Goal: Task Accomplishment & Management: Use online tool/utility

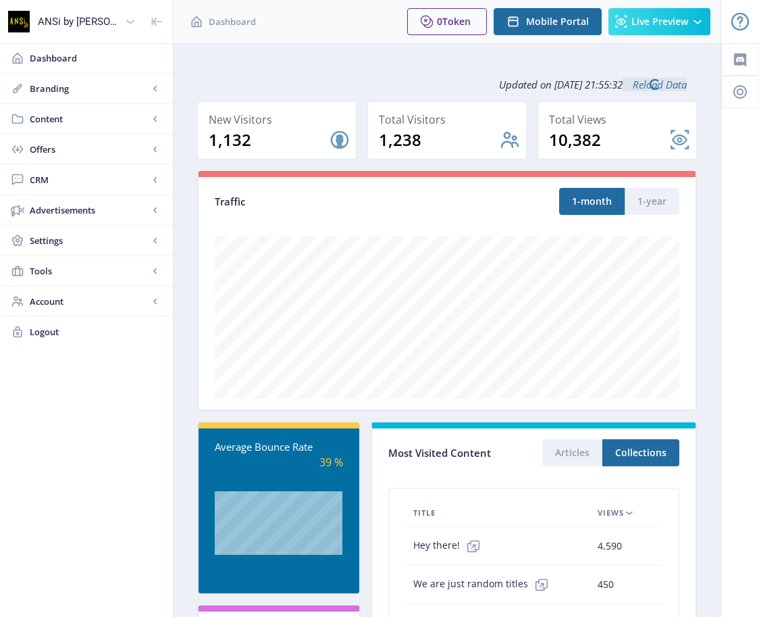
click at [41, 176] on span "CRM" at bounding box center [89, 180] width 119 height 14
click at [43, 210] on link "Readers" at bounding box center [87, 210] width 146 height 30
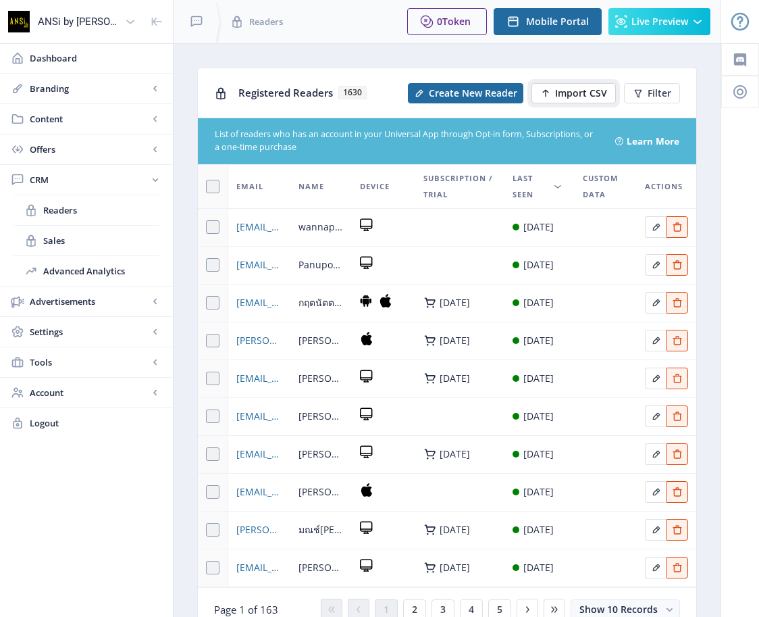
click at [568, 93] on span "Import CSV" at bounding box center [581, 93] width 52 height 11
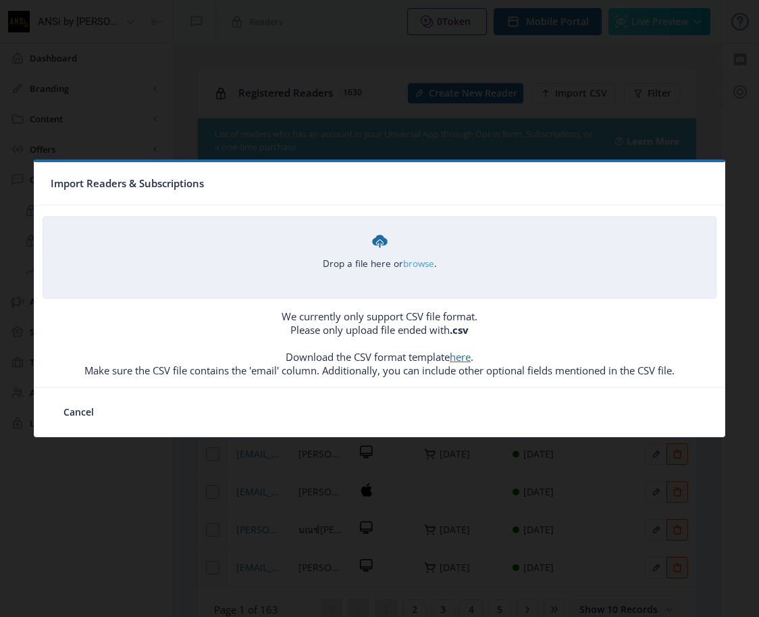
click at [0, 0] on link "browse" at bounding box center [0, 0] width 0 height 0
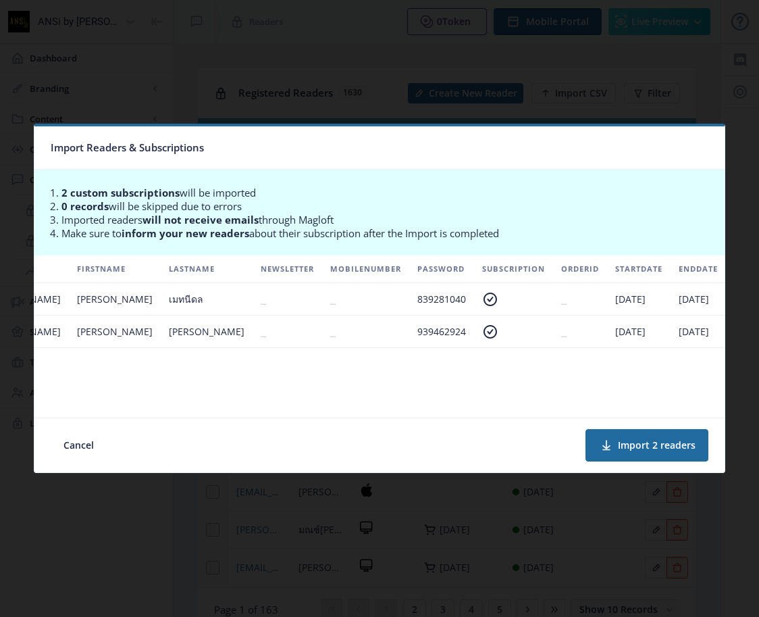
scroll to position [0, 222]
click at [647, 447] on button "Import 2 readers" at bounding box center [647, 445] width 123 height 32
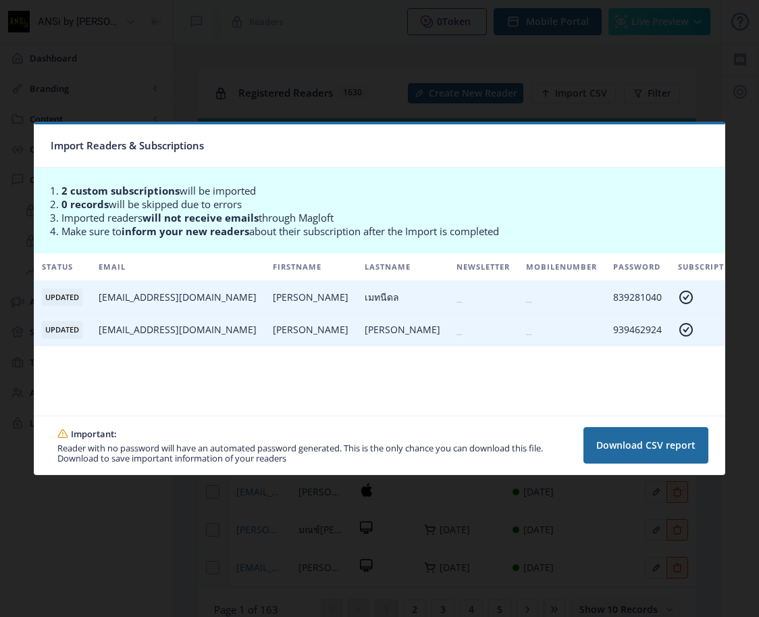
scroll to position [0, 0]
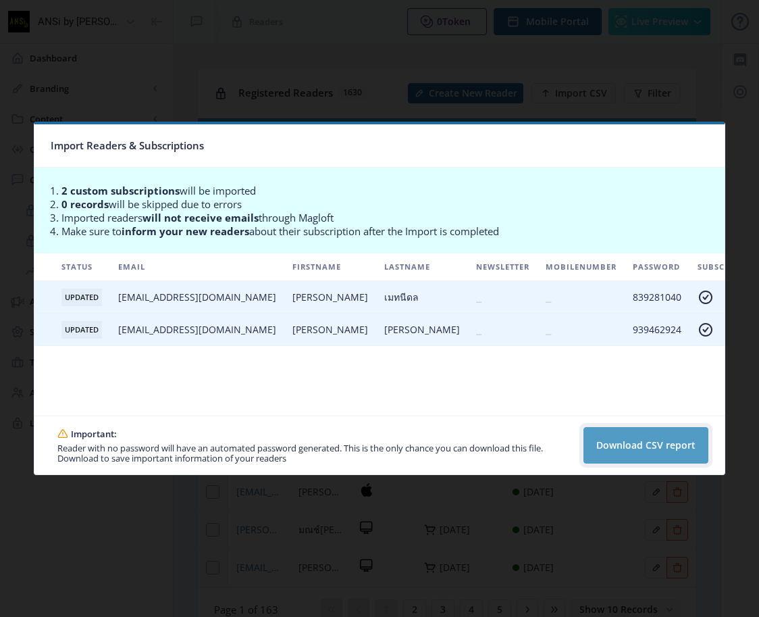
click at [641, 436] on button "Download CSV report" at bounding box center [646, 445] width 125 height 36
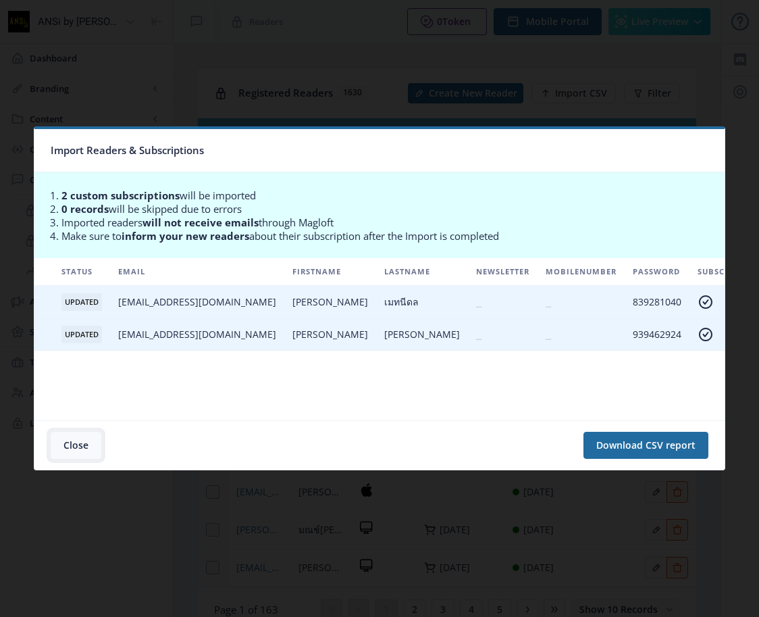
click at [70, 442] on button "Close" at bounding box center [76, 445] width 51 height 27
